Goal: Register for event/course

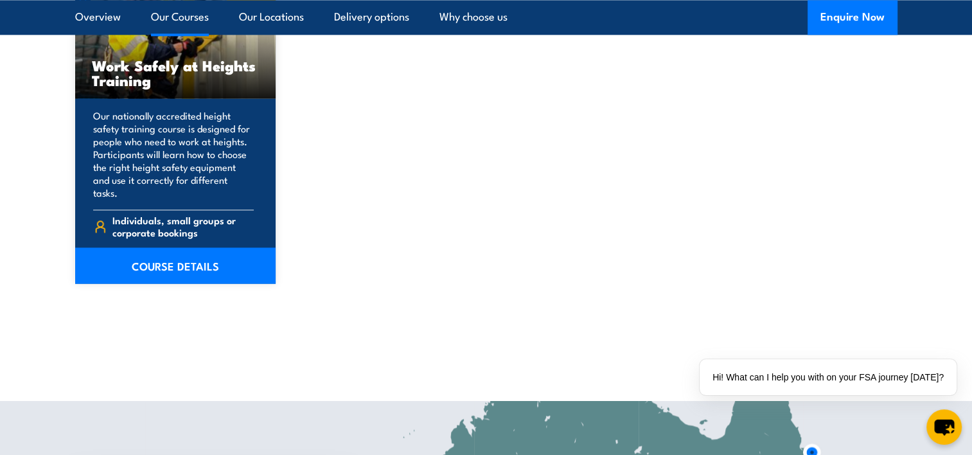
scroll to position [1766, 0]
click at [175, 248] on link "COURSE DETAILS" at bounding box center [175, 265] width 201 height 36
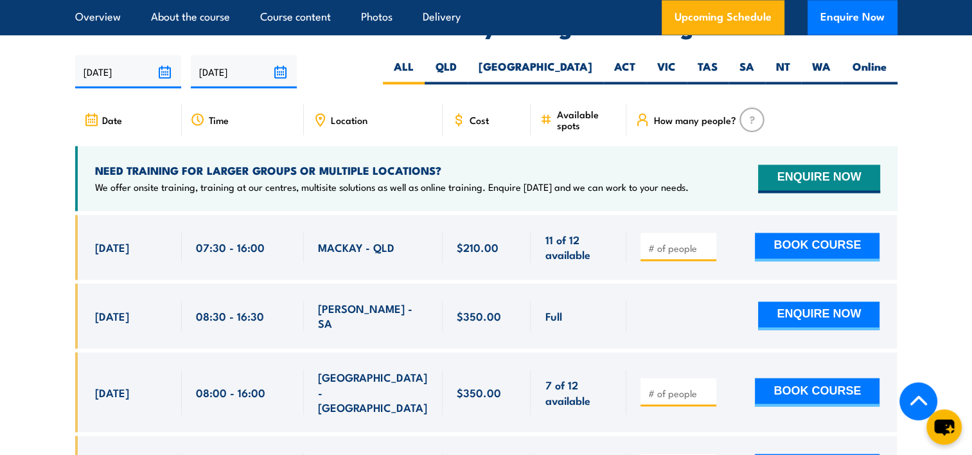
scroll to position [2018, 0]
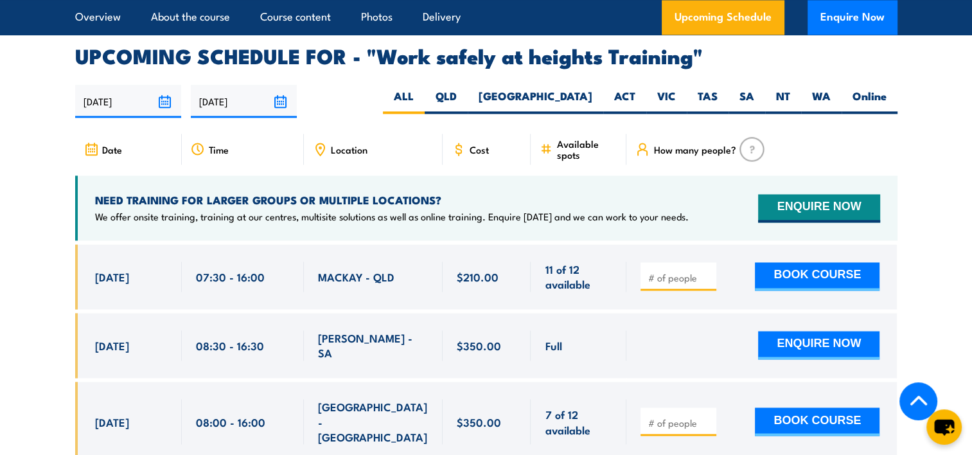
click at [331, 144] on span "Location" at bounding box center [349, 149] width 37 height 11
click at [468, 89] on label "QLD" at bounding box center [446, 101] width 43 height 25
click at [465, 89] on input "QLD" at bounding box center [461, 93] width 8 height 8
radio input "true"
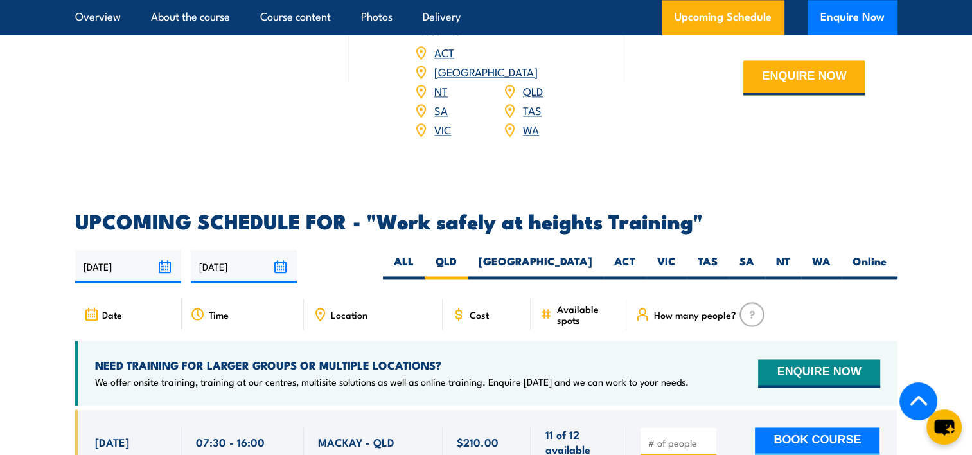
scroll to position [1852, 0]
